Goal: Task Accomplishment & Management: Manage account settings

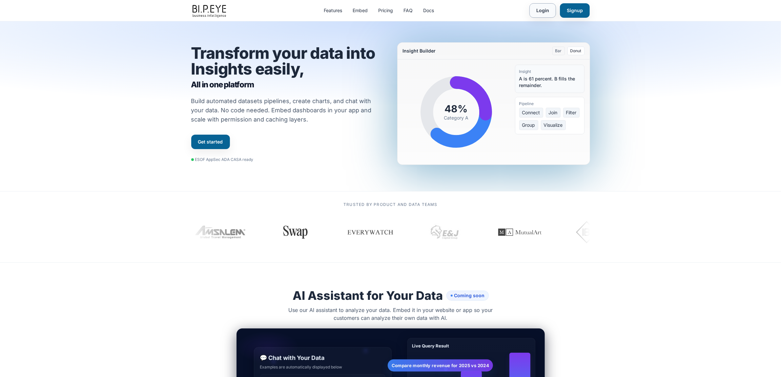
click at [393, 12] on link "Login" at bounding box center [543, 10] width 27 height 14
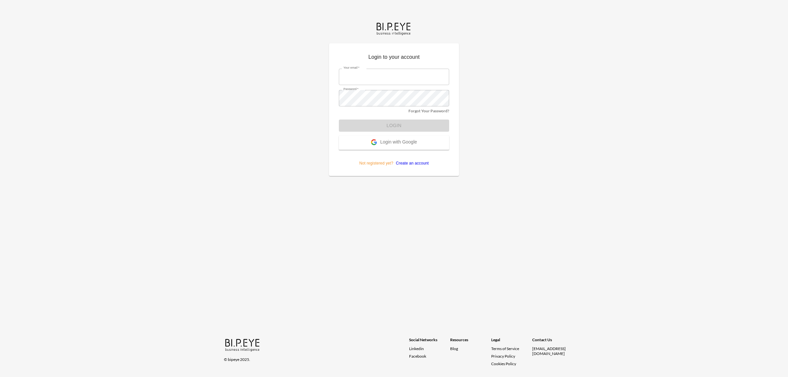
type input "dinak@ibi.co.il"
click at [366, 125] on button "Login" at bounding box center [394, 125] width 110 height 12
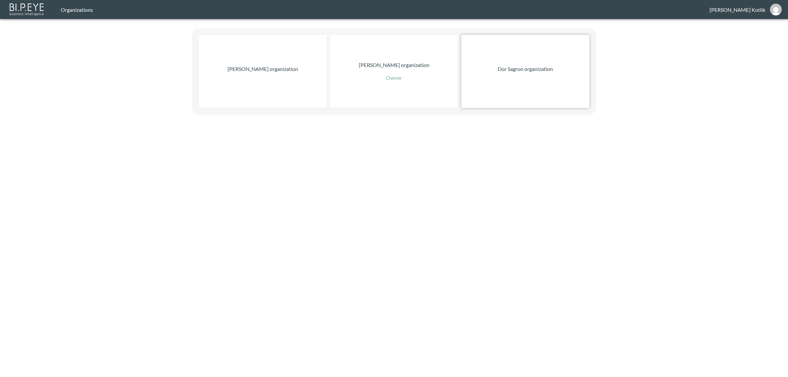
click at [503, 73] on p "Dor Sagron organization" at bounding box center [524, 69] width 55 height 8
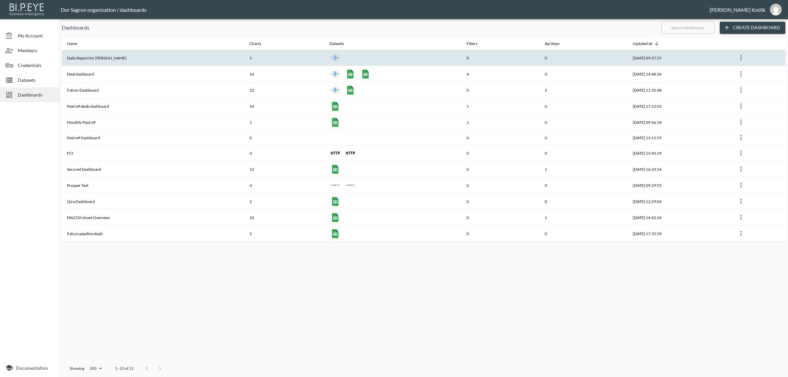
click at [99, 62] on th "Daily Report for [PERSON_NAME]" at bounding box center [153, 58] width 182 height 16
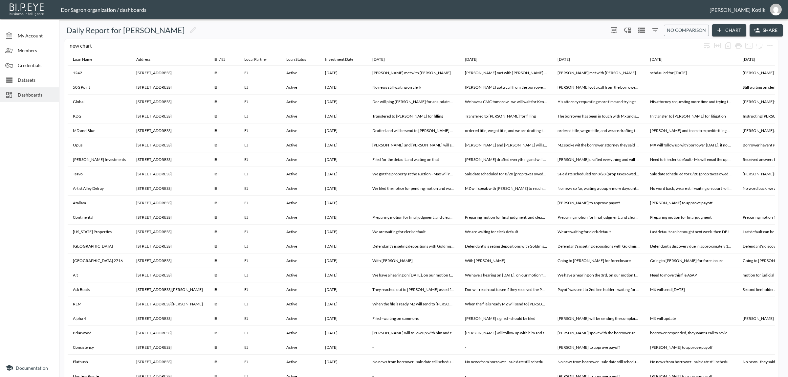
click at [38, 79] on span "Datasets" at bounding box center [36, 79] width 36 height 7
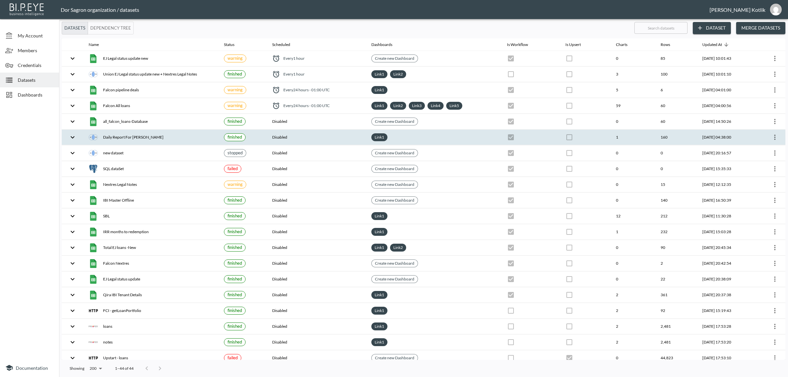
click at [128, 135] on div "Daily Report For [PERSON_NAME]" at bounding box center [151, 137] width 125 height 9
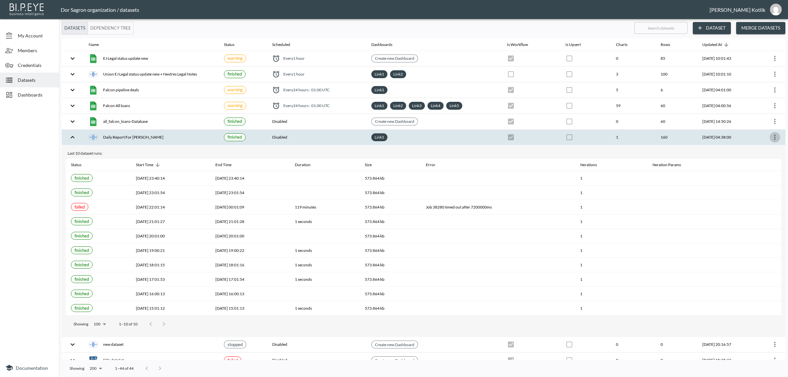
click at [772, 133] on button "more" at bounding box center [774, 137] width 11 height 11
click at [762, 153] on p "Edit Data Pipeline" at bounding box center [754, 151] width 41 height 8
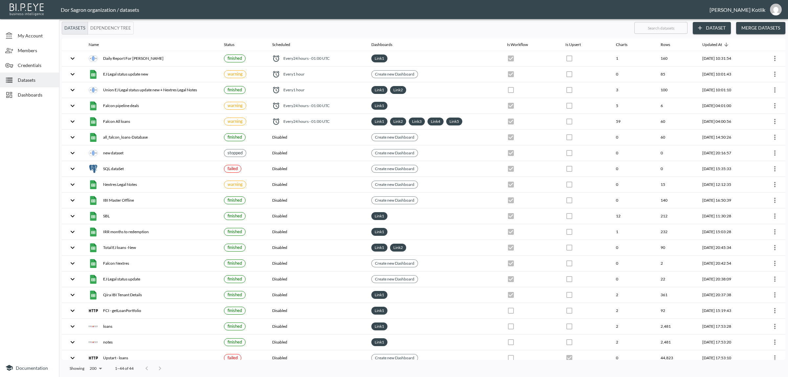
click at [23, 95] on span "Dashboards" at bounding box center [36, 94] width 36 height 7
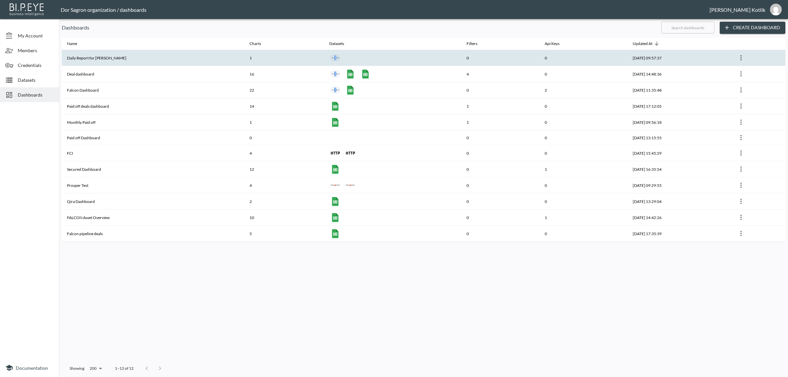
click at [78, 52] on th "Daily Report for [PERSON_NAME]" at bounding box center [153, 58] width 182 height 16
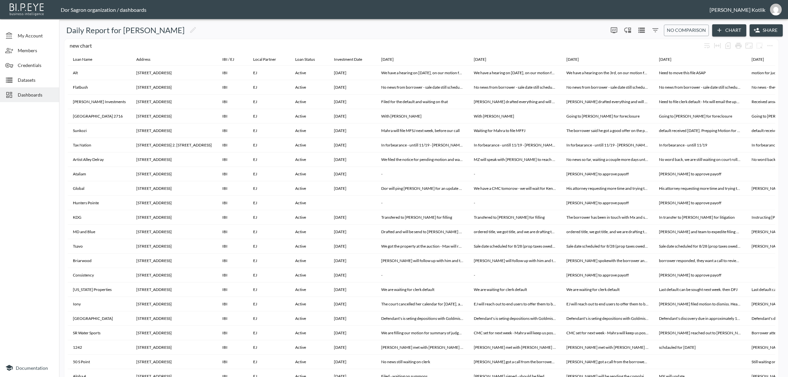
click at [768, 32] on button "Share" at bounding box center [765, 30] width 33 height 12
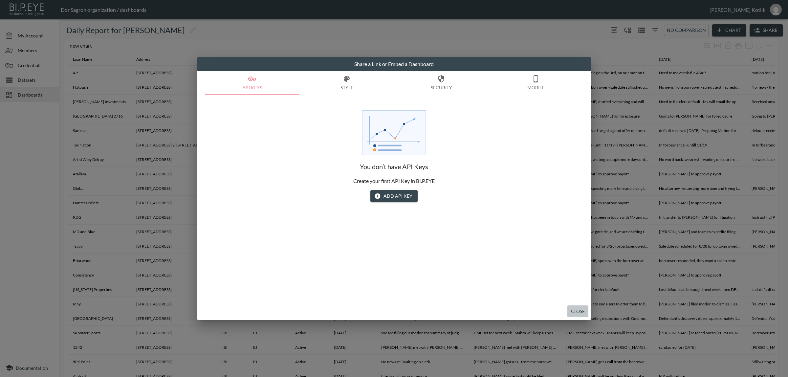
click at [575, 311] on button "Close" at bounding box center [577, 311] width 21 height 12
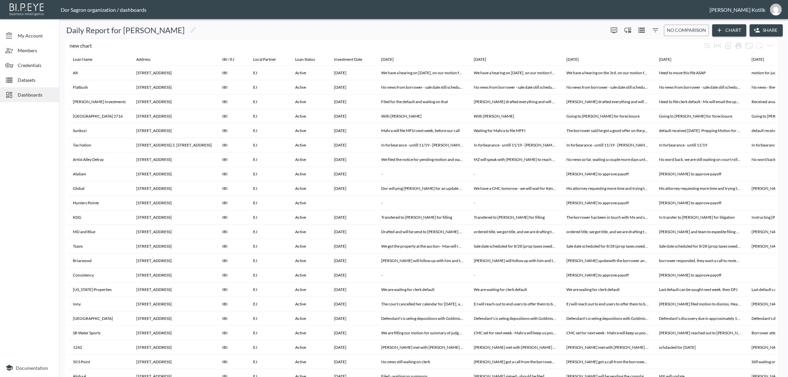
click at [16, 95] on div at bounding box center [11, 95] width 12 height 8
